Goal: Information Seeking & Learning: Learn about a topic

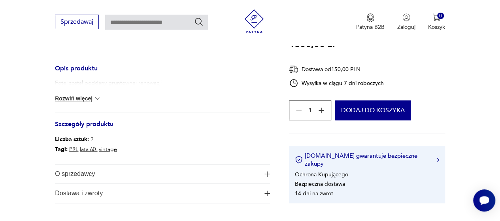
scroll to position [277, 0]
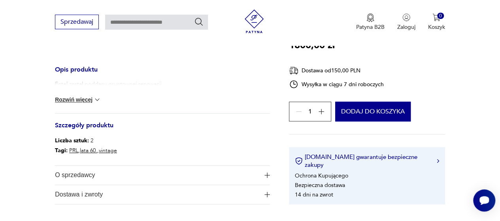
click at [76, 98] on button "Rozwiń więcej" at bounding box center [78, 100] width 46 height 8
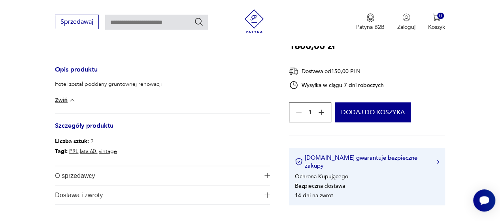
scroll to position [158, 0]
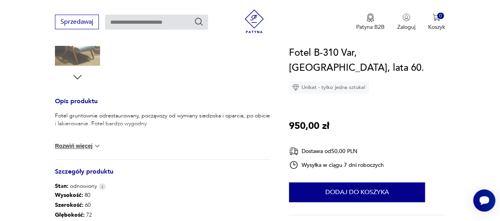
click at [77, 147] on button "Rozwiń więcej" at bounding box center [78, 146] width 46 height 8
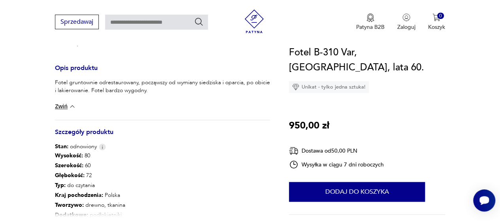
scroll to position [356, 0]
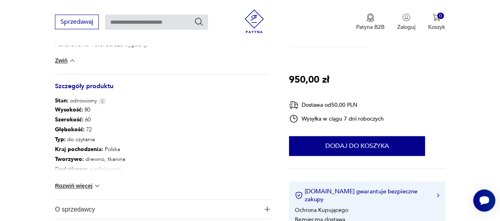
click at [77, 187] on button "Rozwiń więcej" at bounding box center [78, 186] width 46 height 8
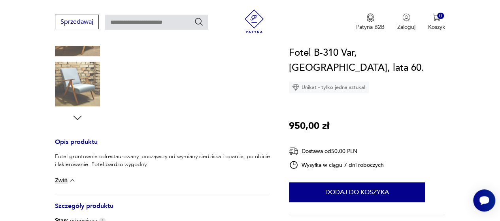
scroll to position [198, 0]
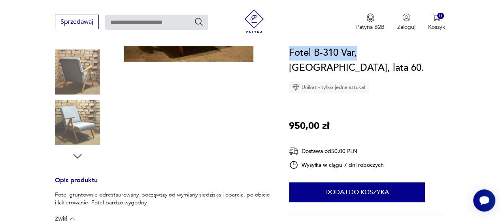
drag, startPoint x: 289, startPoint y: 51, endPoint x: 357, endPoint y: 51, distance: 67.2
click at [357, 51] on h1 "Fotel B-310 Var, [GEOGRAPHIC_DATA], lata 60." at bounding box center [367, 60] width 156 height 30
copy h1 "Fotel B-310 Var,"
